Goal: Information Seeking & Learning: Learn about a topic

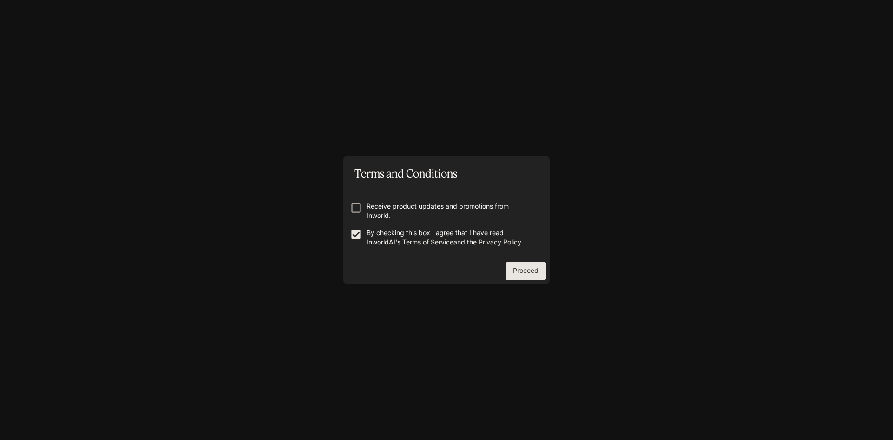
click at [526, 274] on button "Proceed" at bounding box center [526, 270] width 40 height 19
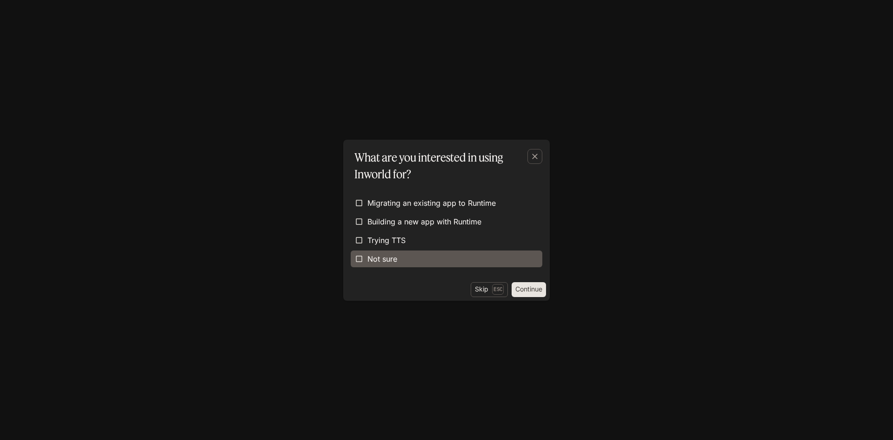
click at [454, 259] on label "Not sure" at bounding box center [447, 258] width 192 height 17
click at [525, 291] on button "Continue" at bounding box center [529, 289] width 34 height 15
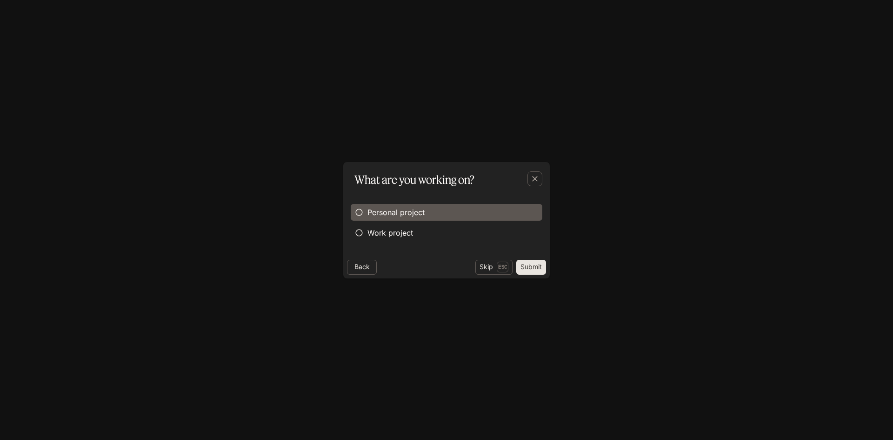
click at [422, 213] on span "Personal project" at bounding box center [396, 212] width 57 height 11
click at [523, 263] on button "Submit" at bounding box center [531, 267] width 30 height 15
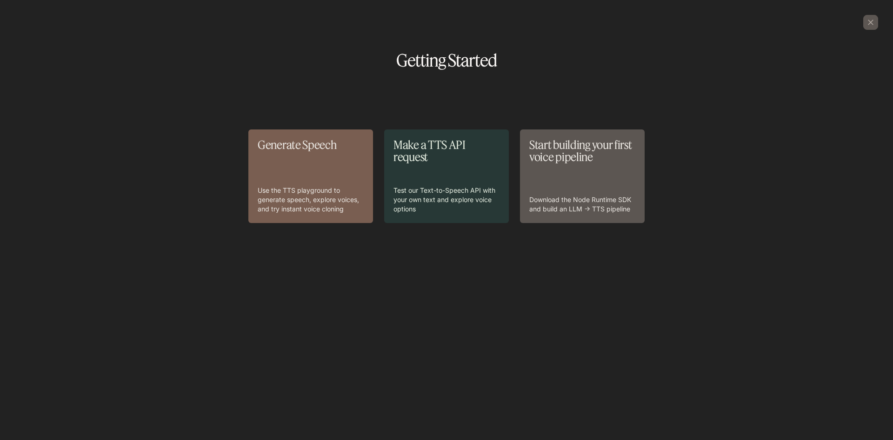
click at [571, 179] on div "Start building your first voice pipeline Download the Node Runtime SDK and buil…" at bounding box center [582, 176] width 106 height 75
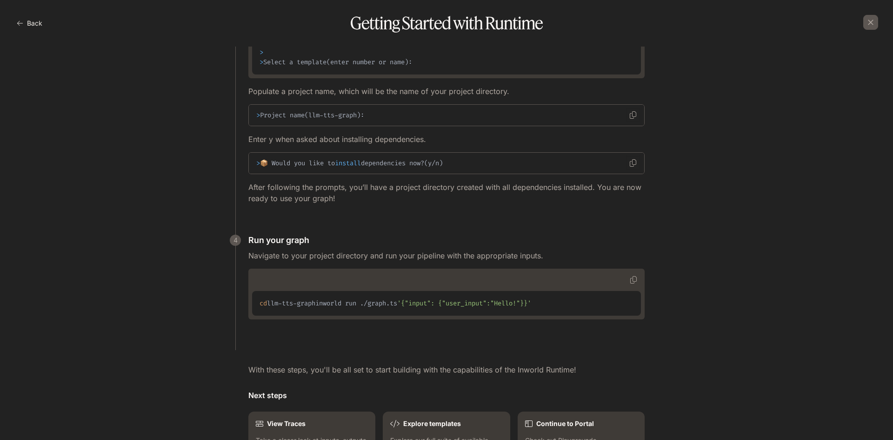
scroll to position [844, 0]
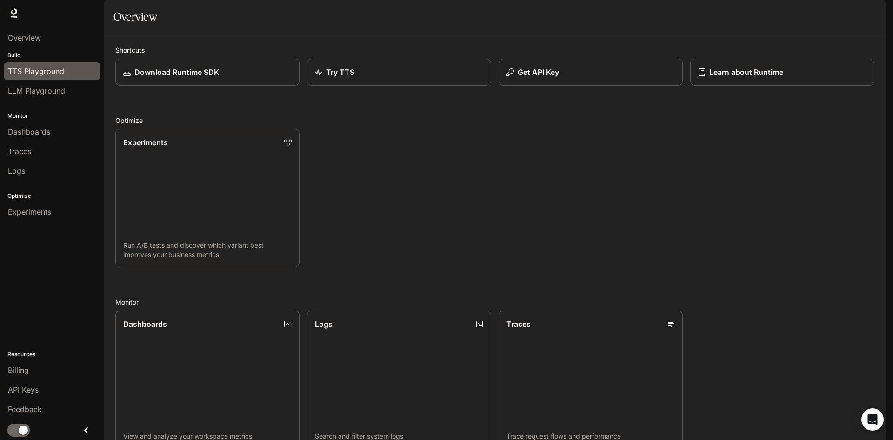
click at [45, 65] on link "TTS Playground" at bounding box center [52, 71] width 97 height 18
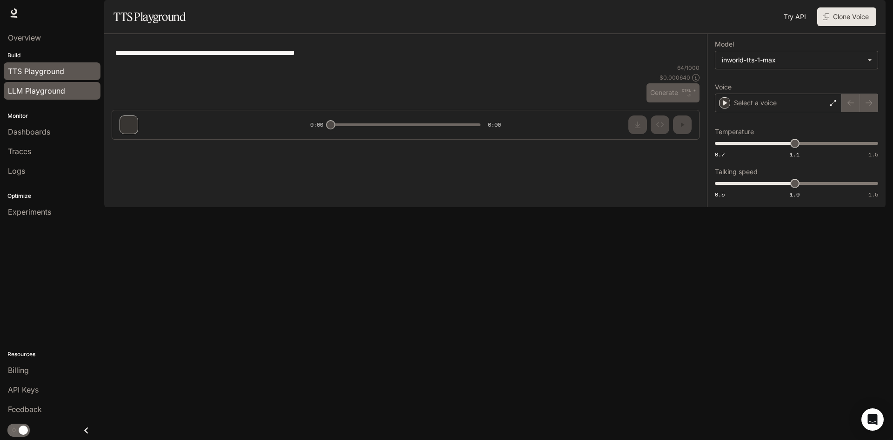
click at [55, 92] on span "LLM Playground" at bounding box center [36, 90] width 57 height 11
